Goal: Task Accomplishment & Management: Manage account settings

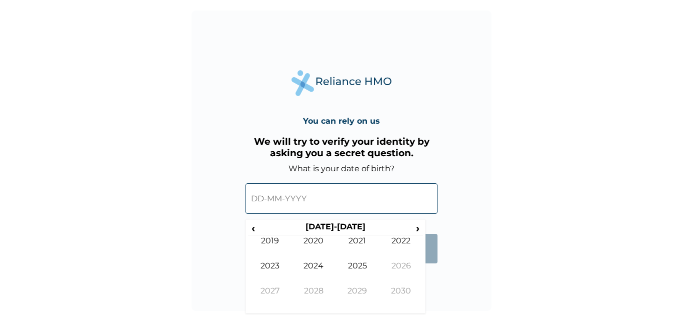
click at [278, 198] on input "text" at bounding box center [342, 198] width 192 height 31
click at [252, 228] on span "‹" at bounding box center [253, 228] width 11 height 13
click at [251, 228] on span "‹" at bounding box center [253, 228] width 11 height 13
click at [268, 241] on td "1989" at bounding box center [270, 248] width 44 height 25
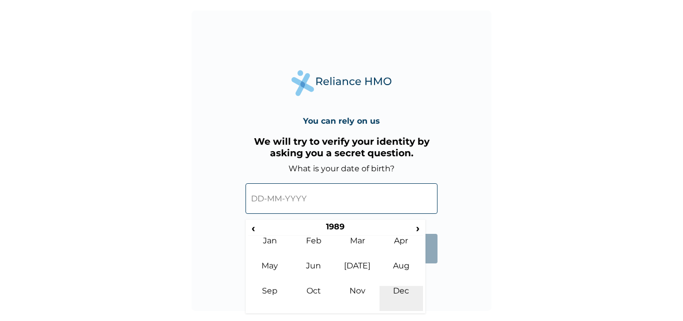
click at [399, 289] on td "Dec" at bounding box center [402, 298] width 44 height 25
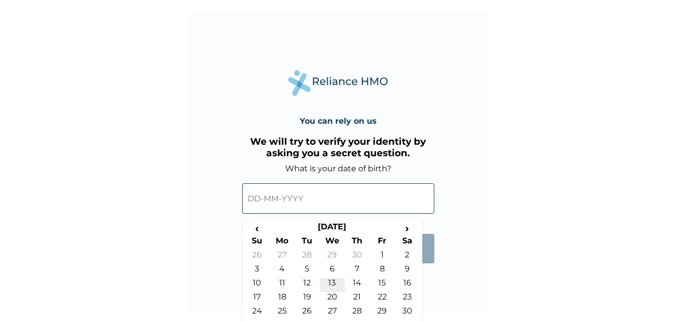
click at [330, 283] on td "13" at bounding box center [332, 285] width 25 height 14
type input "[DATE]"
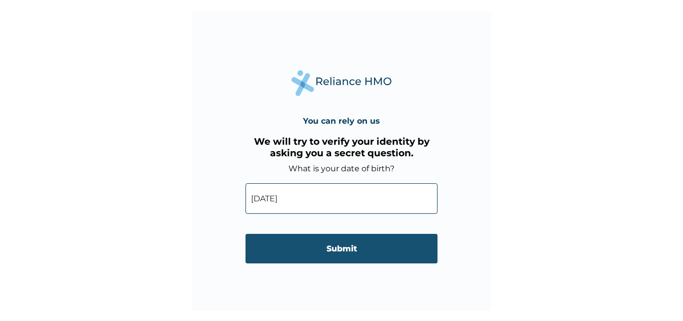
click at [336, 247] on input "Submit" at bounding box center [342, 249] width 192 height 30
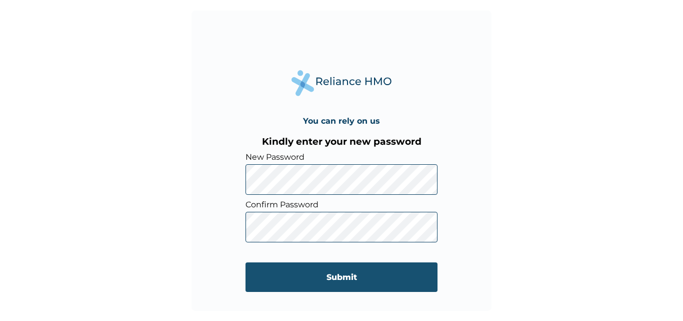
click at [344, 281] on input "Submit" at bounding box center [342, 277] width 192 height 30
click at [341, 271] on input "Submit" at bounding box center [342, 277] width 192 height 30
click at [326, 272] on input "Submit" at bounding box center [342, 277] width 192 height 30
